Goal: Transaction & Acquisition: Obtain resource

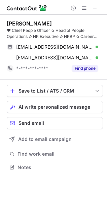
scroll to position [163, 107]
click at [98, 8] on button at bounding box center [95, 8] width 8 height 8
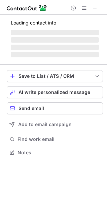
scroll to position [152, 107]
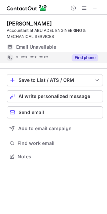
click at [81, 58] on button "Find phone" at bounding box center [85, 57] width 27 height 7
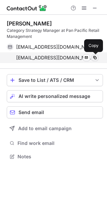
click at [96, 57] on span at bounding box center [94, 57] width 5 height 5
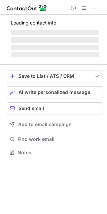
scroll to position [163, 107]
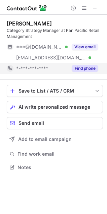
click at [80, 67] on button "Find phone" at bounding box center [85, 68] width 27 height 7
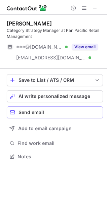
scroll to position [152, 107]
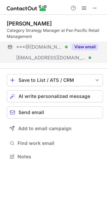
click at [85, 46] on button "View email" at bounding box center [85, 47] width 27 height 7
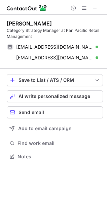
click at [56, 167] on div "Save to List / ATS / CRM List Select Lever Connect Greenhouse Connect Salesforc…" at bounding box center [55, 118] width 96 height 98
click at [94, 81] on button "Save to List / ATS / CRM" at bounding box center [55, 80] width 96 height 12
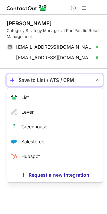
click at [51, 199] on div "Tammy Yoshino Category Strategy Manager at Pan Pacific Retail Management thidan…" at bounding box center [53, 115] width 107 height 200
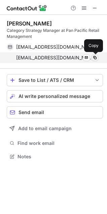
click at [94, 58] on span at bounding box center [94, 57] width 5 height 5
click at [94, 56] on span at bounding box center [94, 57] width 5 height 5
click at [97, 56] on span at bounding box center [94, 57] width 5 height 5
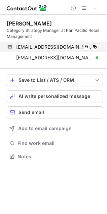
click at [76, 48] on div "thidano@yahoo.com Verified" at bounding box center [57, 47] width 82 height 6
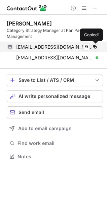
click at [93, 48] on span at bounding box center [94, 46] width 5 height 5
